Goal: Task Accomplishment & Management: Manage account settings

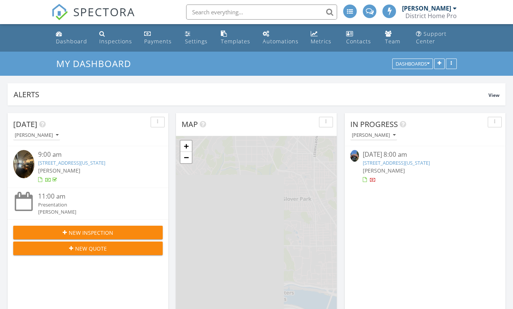
scroll to position [612, 513]
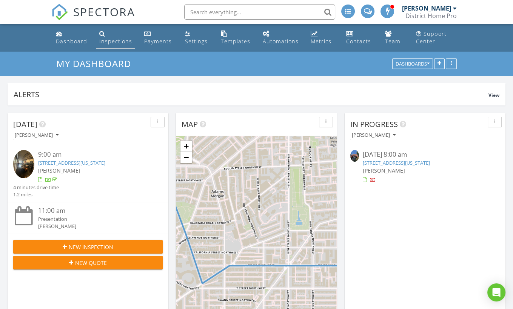
click at [110, 32] on link "Inspections" at bounding box center [115, 38] width 39 height 22
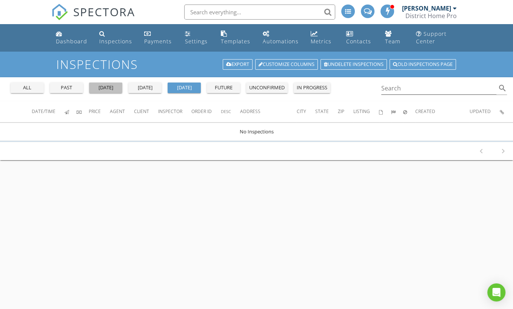
click at [110, 83] on button "yesterday" at bounding box center [105, 88] width 33 height 11
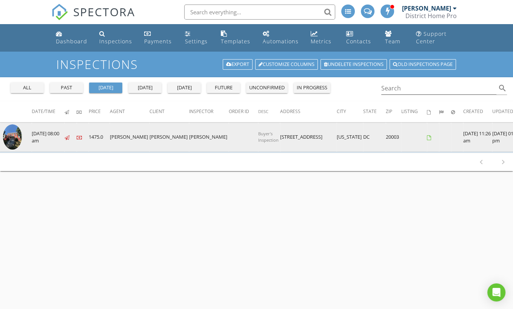
click at [16, 141] on img at bounding box center [12, 137] width 19 height 25
click at [14, 130] on img at bounding box center [12, 137] width 19 height 25
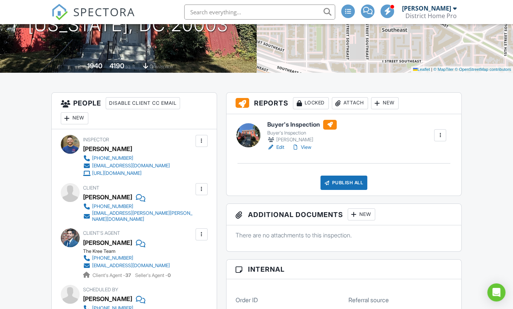
scroll to position [148, 0]
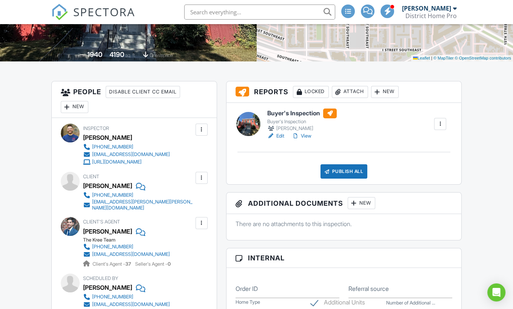
click at [303, 134] on link "View" at bounding box center [302, 136] width 20 height 8
